Goal: Transaction & Acquisition: Obtain resource

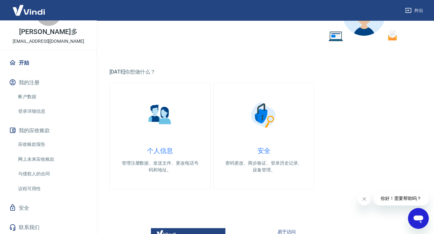
scroll to position [162, 0]
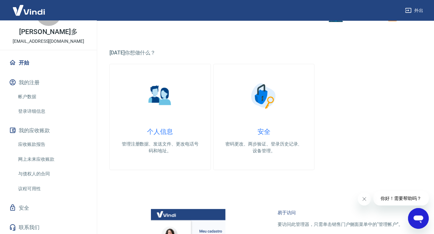
click at [61, 97] on link "帐户数据" at bounding box center [52, 97] width 73 height 14
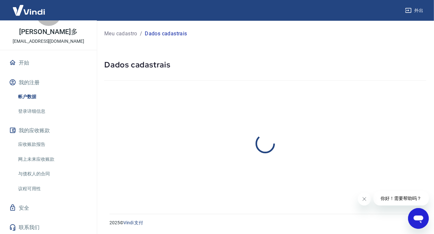
select select "SP"
select select "business"
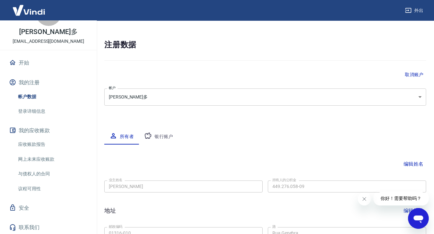
scroll to position [97, 0]
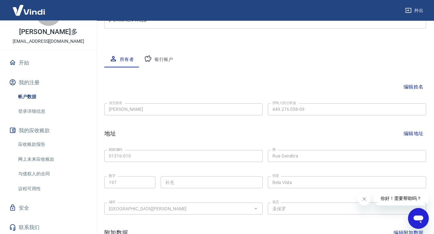
click at [62, 111] on link "登录详细信息" at bounding box center [52, 111] width 73 height 14
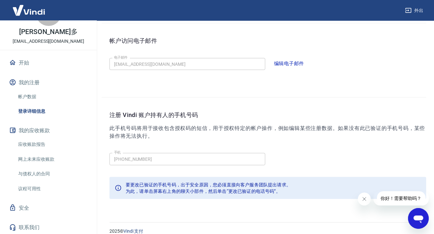
scroll to position [172, 0]
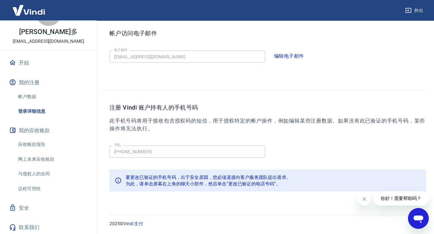
click at [52, 129] on button "我的应收账款" at bounding box center [48, 130] width 81 height 15
click at [50, 145] on link "应收账款报告" at bounding box center [52, 144] width 73 height 14
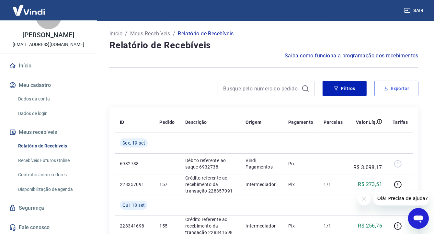
click at [406, 87] on button "Exportar" at bounding box center [396, 89] width 44 height 16
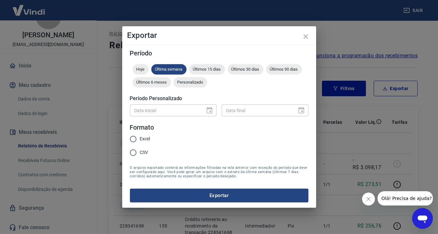
click at [211, 109] on div "Data inicial" at bounding box center [173, 110] width 87 height 12
click at [152, 85] on div "Últimos 6 meses" at bounding box center [152, 82] width 39 height 10
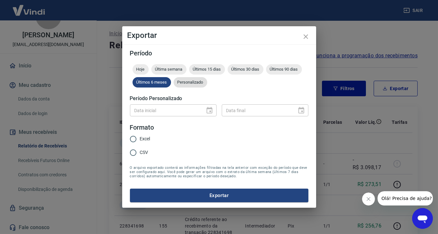
click at [187, 84] on span "Personalizado" at bounding box center [191, 82] width 34 height 5
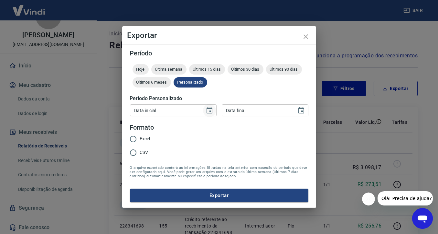
click at [208, 111] on icon "Choose date" at bounding box center [210, 110] width 8 height 8
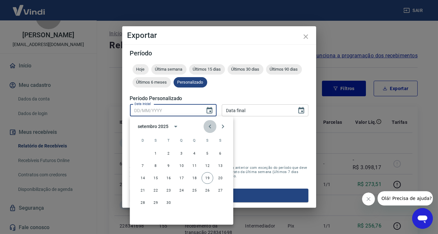
click at [209, 127] on icon "Previous month" at bounding box center [210, 126] width 8 height 8
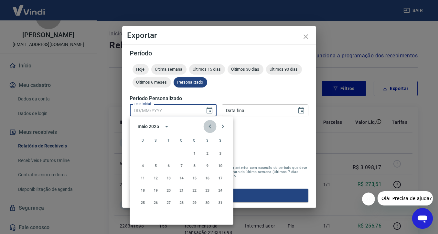
click at [209, 127] on icon "Previous month" at bounding box center [210, 126] width 8 height 8
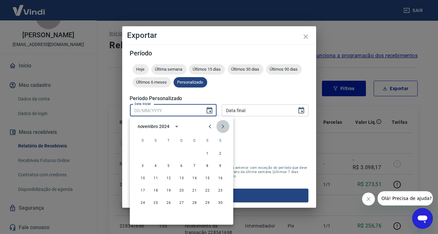
click at [222, 126] on icon "Next month" at bounding box center [223, 126] width 8 height 8
click at [259, 92] on form "Período Hoje Última semana Últimos 15 dias Últimos 30 dias Últimos 90 dias Últi…" at bounding box center [219, 126] width 179 height 152
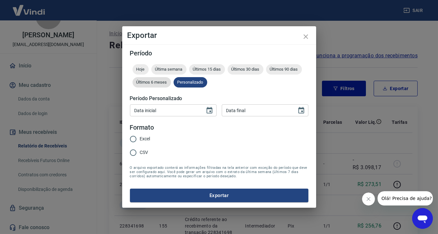
click at [151, 85] on div "Últimos 6 meses" at bounding box center [152, 82] width 39 height 10
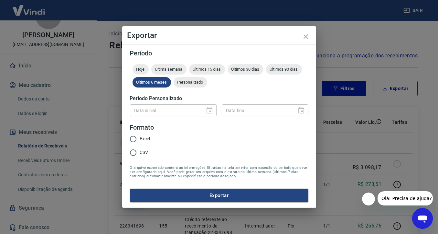
click at [132, 138] on input "Excel" at bounding box center [134, 139] width 14 height 14
radio input "true"
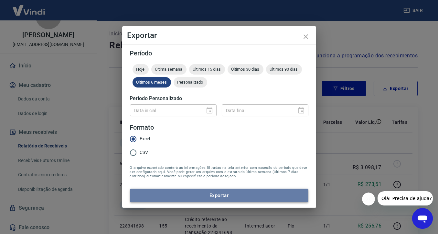
click at [230, 197] on button "Exportar" at bounding box center [219, 195] width 179 height 14
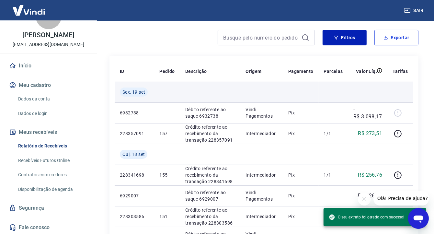
scroll to position [65, 0]
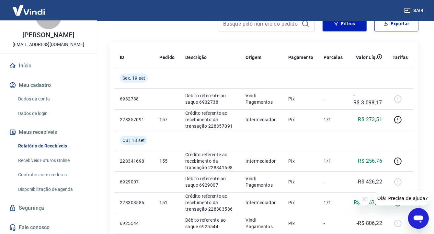
click at [54, 69] on link "Início" at bounding box center [48, 66] width 81 height 14
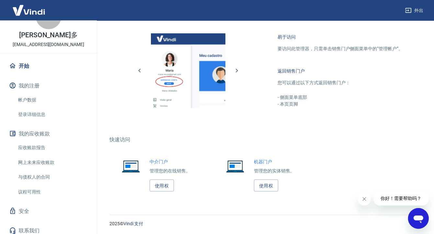
scroll to position [363, 0]
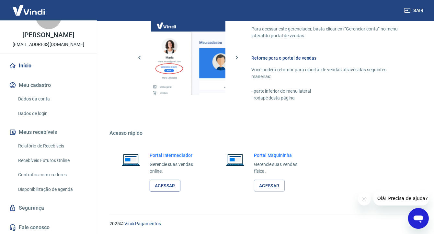
click at [164, 185] on link "Acessar" at bounding box center [164, 186] width 31 height 12
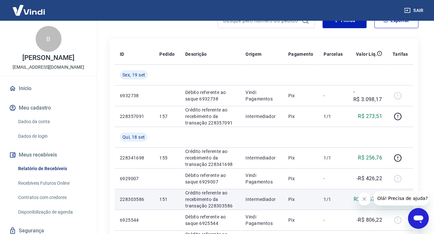
scroll to position [65, 0]
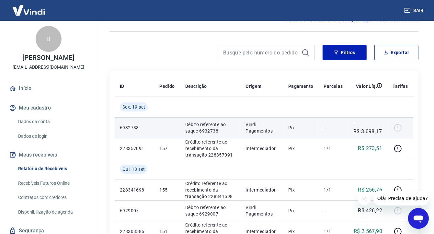
scroll to position [32, 0]
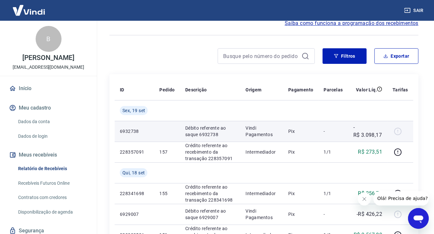
click at [400, 132] on div at bounding box center [400, 131] width 16 height 10
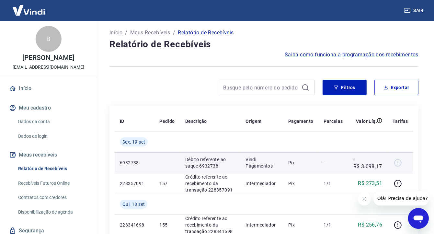
scroll to position [0, 0]
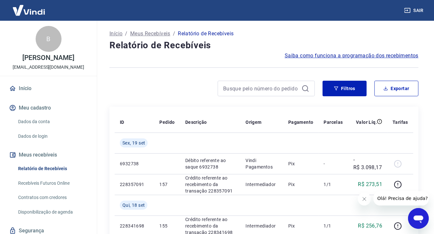
click at [283, 66] on div at bounding box center [263, 68] width 309 height 16
click at [191, 66] on div at bounding box center [263, 68] width 309 height 16
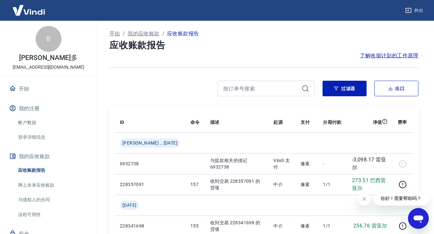
click at [303, 46] on h4 "应收账款报告" at bounding box center [263, 45] width 309 height 13
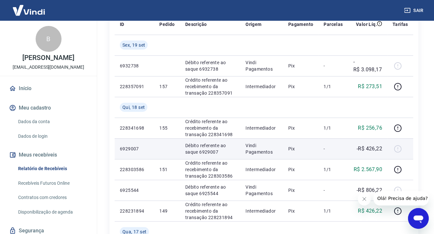
scroll to position [129, 0]
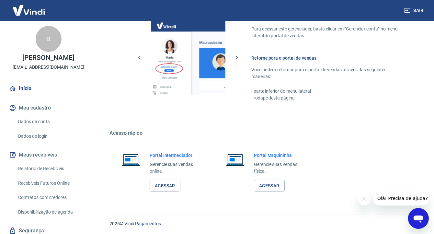
scroll to position [23, 0]
